Goal: Obtain resource: Download file/media

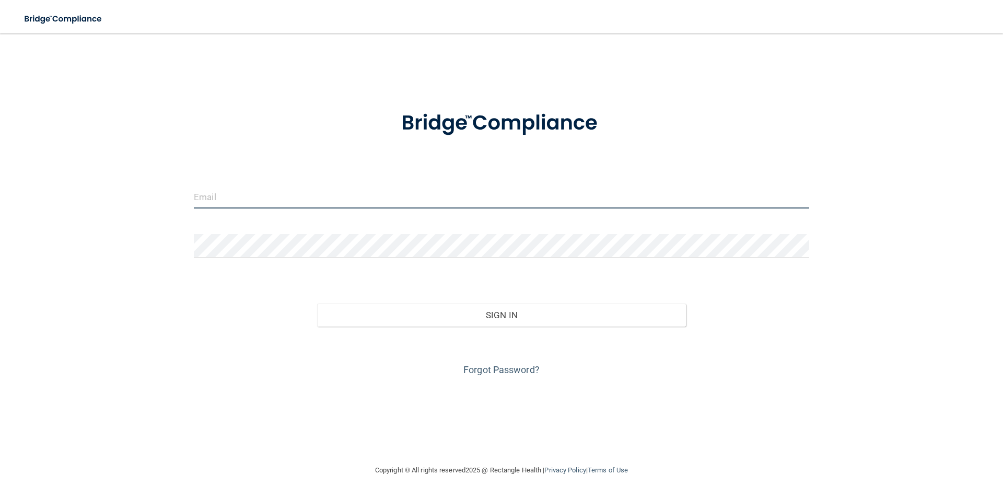
click at [288, 203] on input "email" at bounding box center [501, 197] width 615 height 24
type input "[PERSON_NAME][EMAIL_ADDRESS][PERSON_NAME][DOMAIN_NAME]"
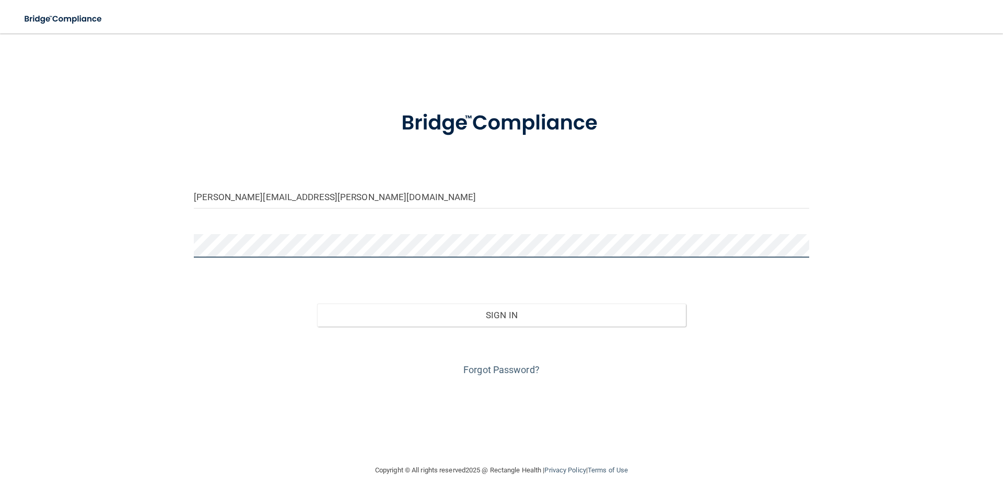
click at [317, 303] on button "Sign In" at bounding box center [501, 314] width 369 height 23
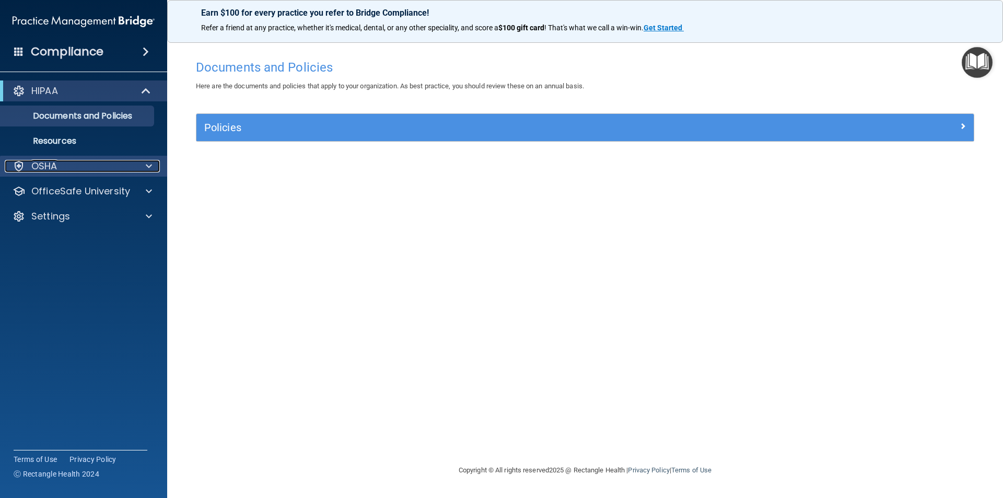
click at [152, 167] on div at bounding box center [147, 166] width 26 height 13
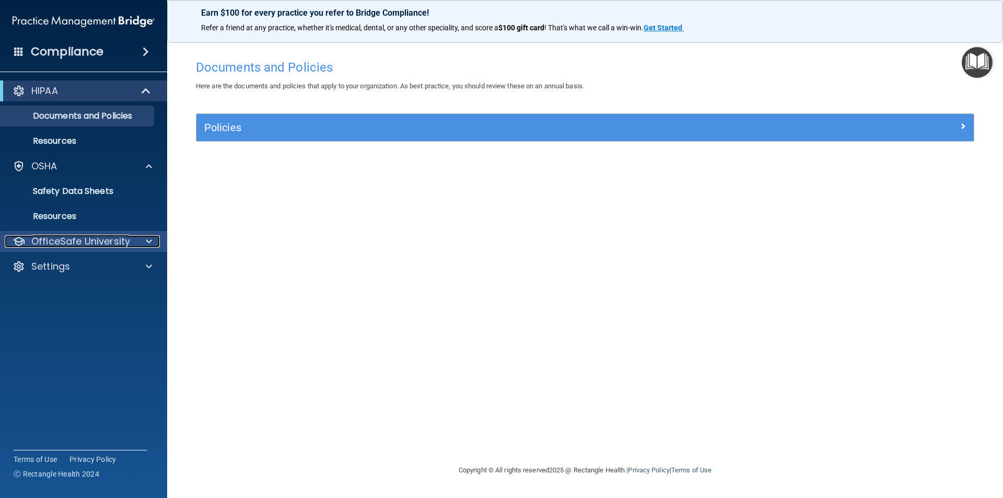
click at [147, 241] on span at bounding box center [149, 241] width 6 height 13
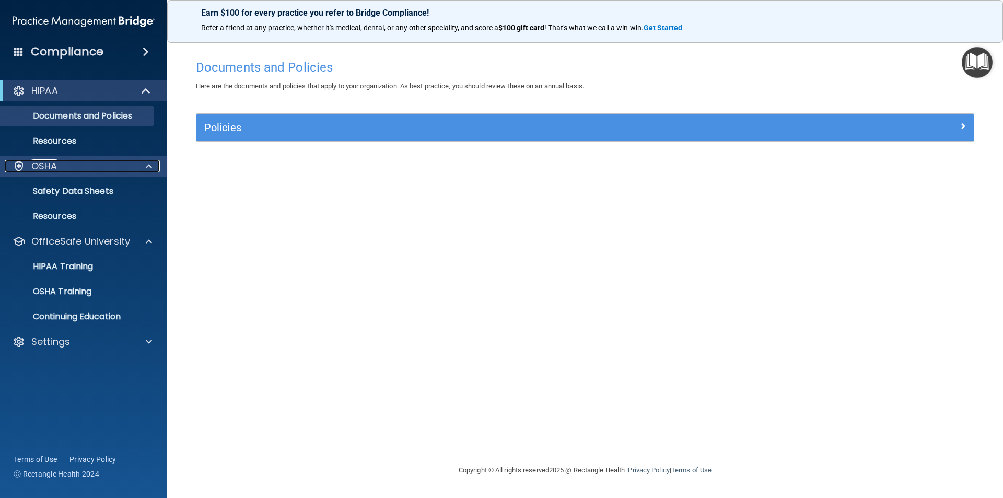
click at [148, 166] on span at bounding box center [149, 166] width 6 height 13
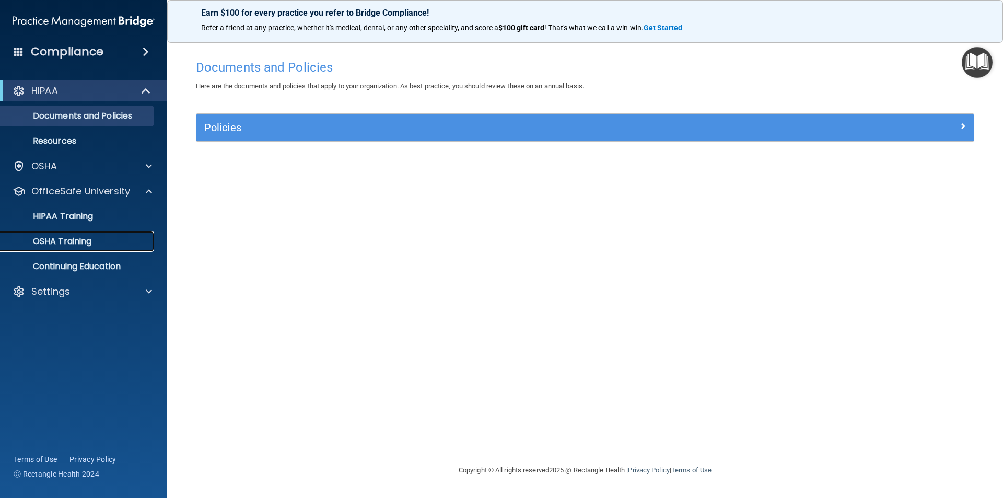
click at [45, 241] on p "OSHA Training" at bounding box center [49, 241] width 85 height 10
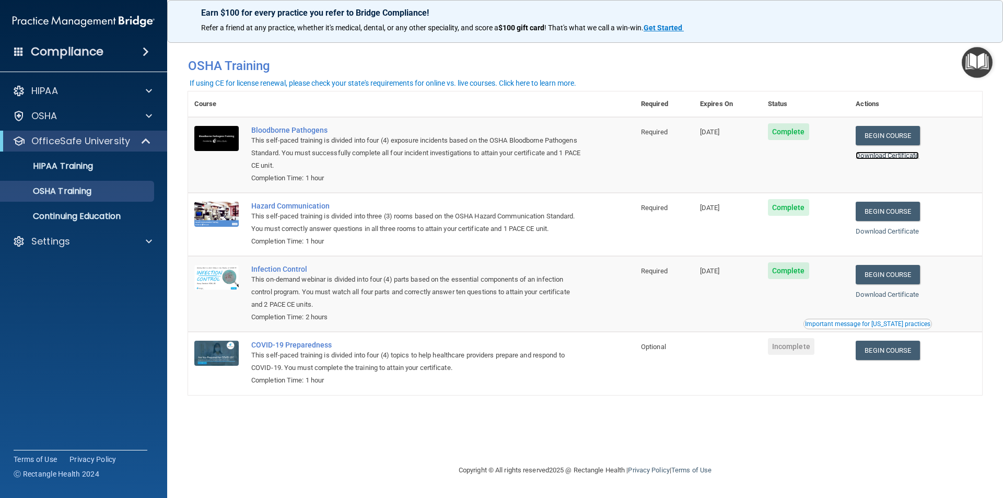
click at [895, 154] on link "Download Certificate" at bounding box center [886, 155] width 63 height 8
click at [41, 242] on p "Settings" at bounding box center [50, 241] width 39 height 13
click at [44, 262] on p "My Account" at bounding box center [78, 266] width 143 height 10
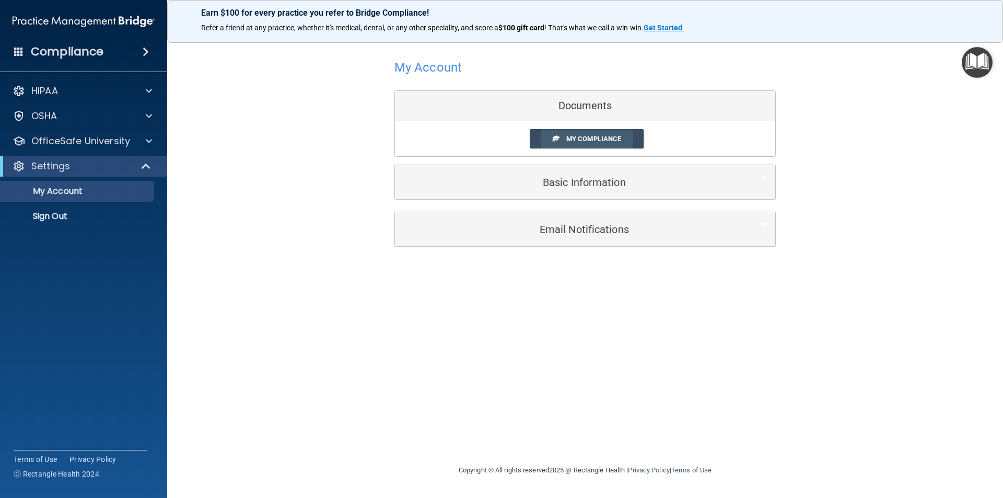
click at [580, 134] on link "My Compliance" at bounding box center [587, 138] width 114 height 19
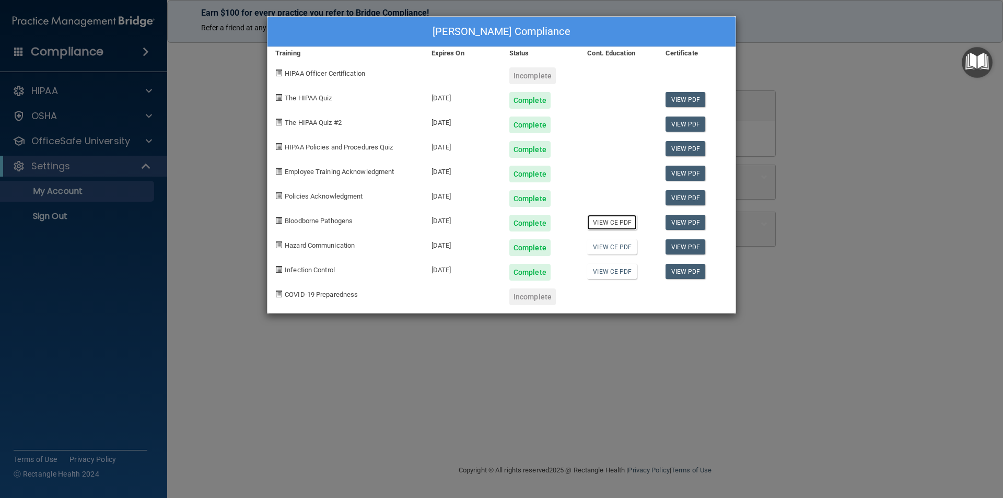
click at [616, 224] on link "View CE PDF" at bounding box center [612, 222] width 50 height 15
click at [609, 225] on link "View CE PDF" at bounding box center [612, 222] width 50 height 15
click at [621, 252] on link "View CE PDF" at bounding box center [612, 246] width 50 height 15
click at [605, 275] on link "View CE PDF" at bounding box center [612, 271] width 50 height 15
